Goal: Information Seeking & Learning: Learn about a topic

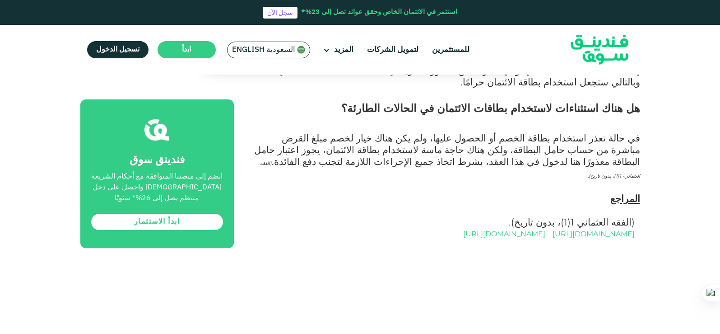
scroll to position [2077, 0]
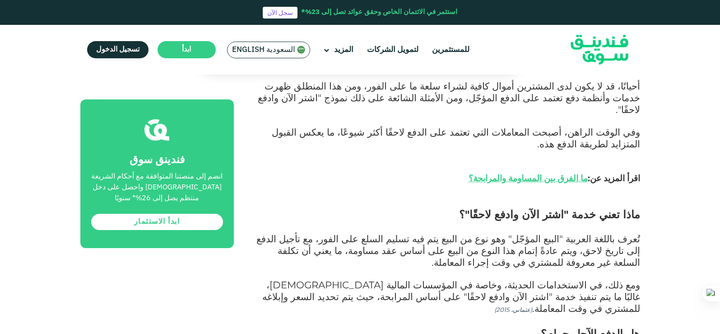
scroll to position [542, 0]
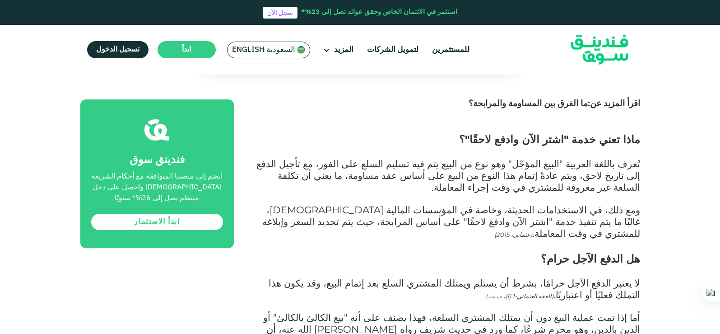
click at [555, 98] on link "ما الفرق بين المساومة والمرابحة؟" at bounding box center [528, 103] width 119 height 10
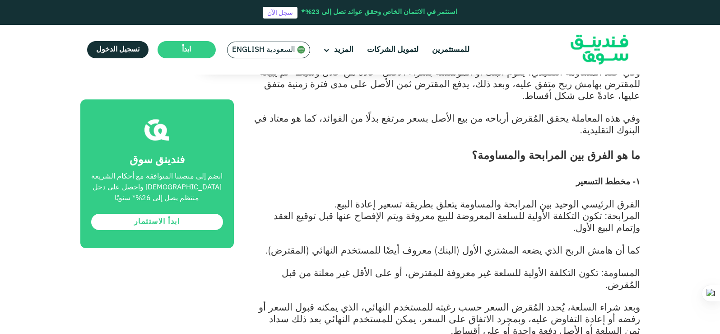
scroll to position [677, 0]
